Goal: Find specific page/section: Find specific page/section

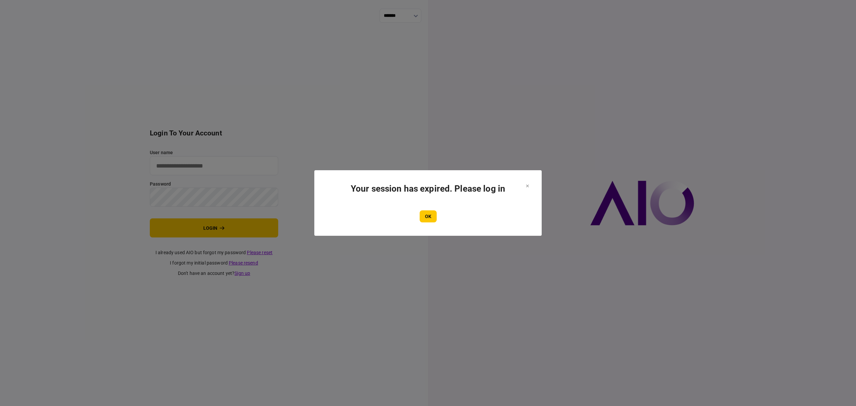
type input "*******"
click at [431, 214] on button "OK" at bounding box center [428, 216] width 17 height 12
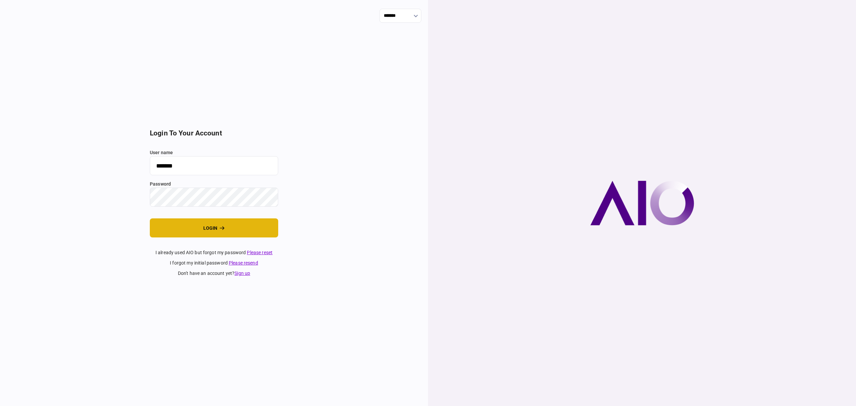
click at [232, 226] on button "login" at bounding box center [214, 227] width 128 height 19
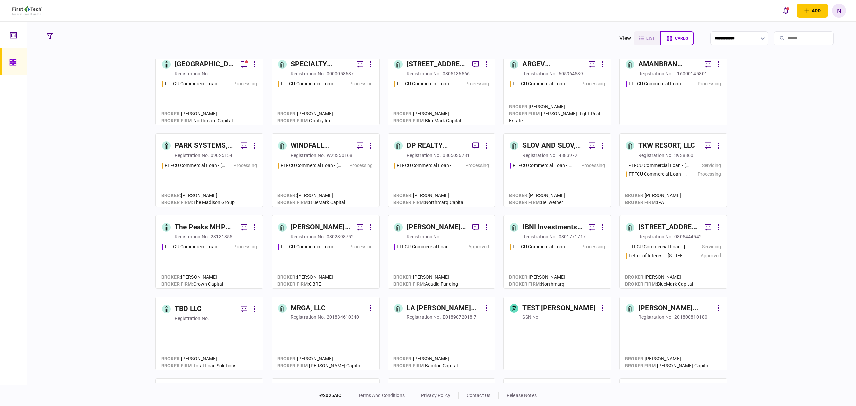
scroll to position [89, 0]
click at [427, 146] on div "DP REALTY INVESTMENT, LLC" at bounding box center [437, 145] width 61 height 11
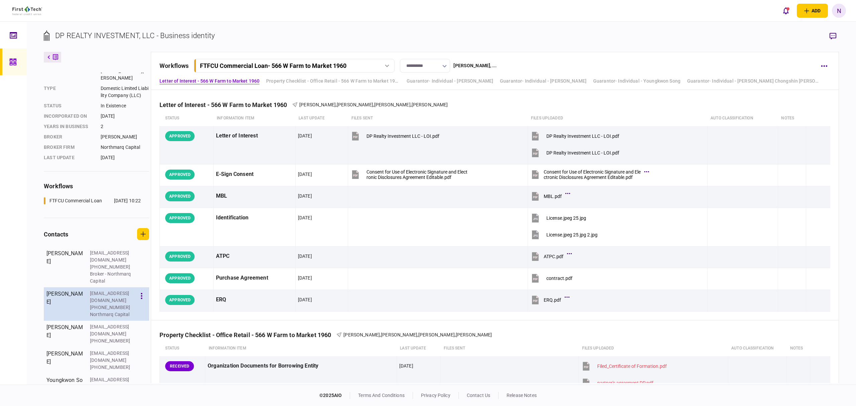
scroll to position [58, 0]
